Goal: Navigation & Orientation: Go to known website

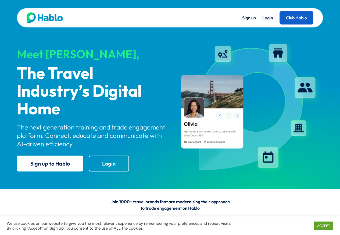
click at [300, 18] on link "Club Hablo" at bounding box center [296, 17] width 34 height 13
click at [267, 19] on link "Login" at bounding box center [267, 17] width 11 height 5
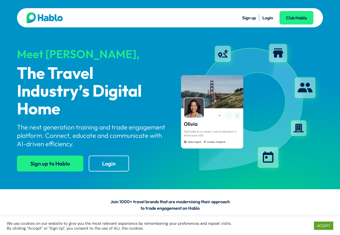
click at [62, 162] on link "Sign up to Hablo" at bounding box center [50, 163] width 66 height 16
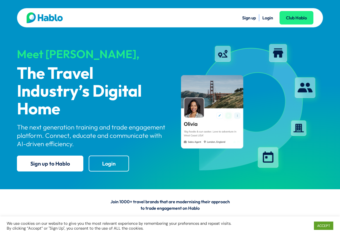
click at [265, 19] on link "Login" at bounding box center [267, 17] width 11 height 5
click at [298, 22] on link "Club Hablo" at bounding box center [296, 17] width 34 height 13
click at [271, 18] on link "Login" at bounding box center [267, 17] width 11 height 5
click at [267, 18] on link "Login" at bounding box center [267, 17] width 11 height 5
click at [267, 17] on link "Login" at bounding box center [267, 17] width 11 height 5
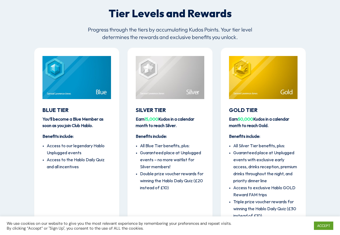
scroll to position [630, 0]
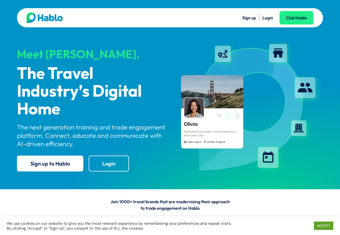
click at [269, 19] on link "Login" at bounding box center [267, 17] width 11 height 5
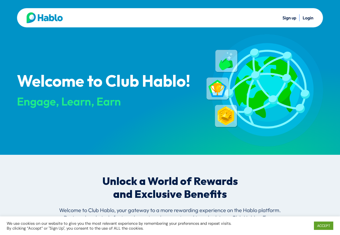
click at [307, 19] on link "Login" at bounding box center [308, 17] width 11 height 5
